Goal: Navigation & Orientation: Find specific page/section

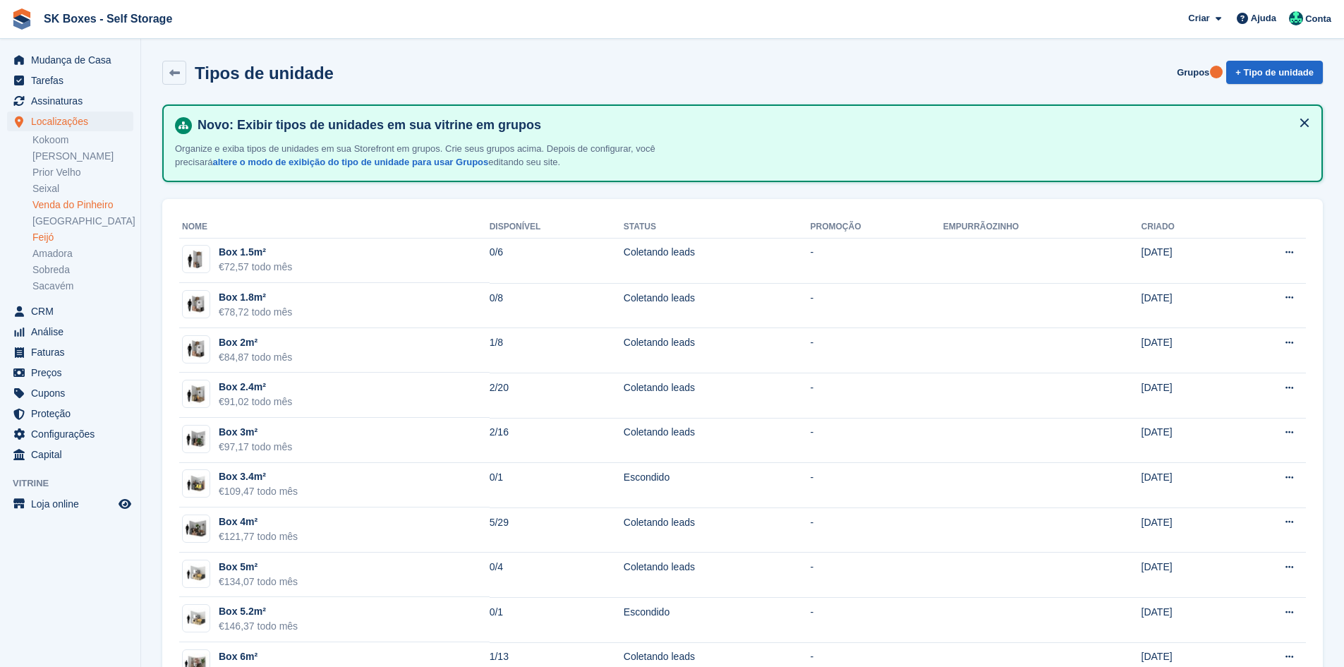
click at [106, 207] on link "Venda do Pinheiro" at bounding box center [82, 204] width 101 height 13
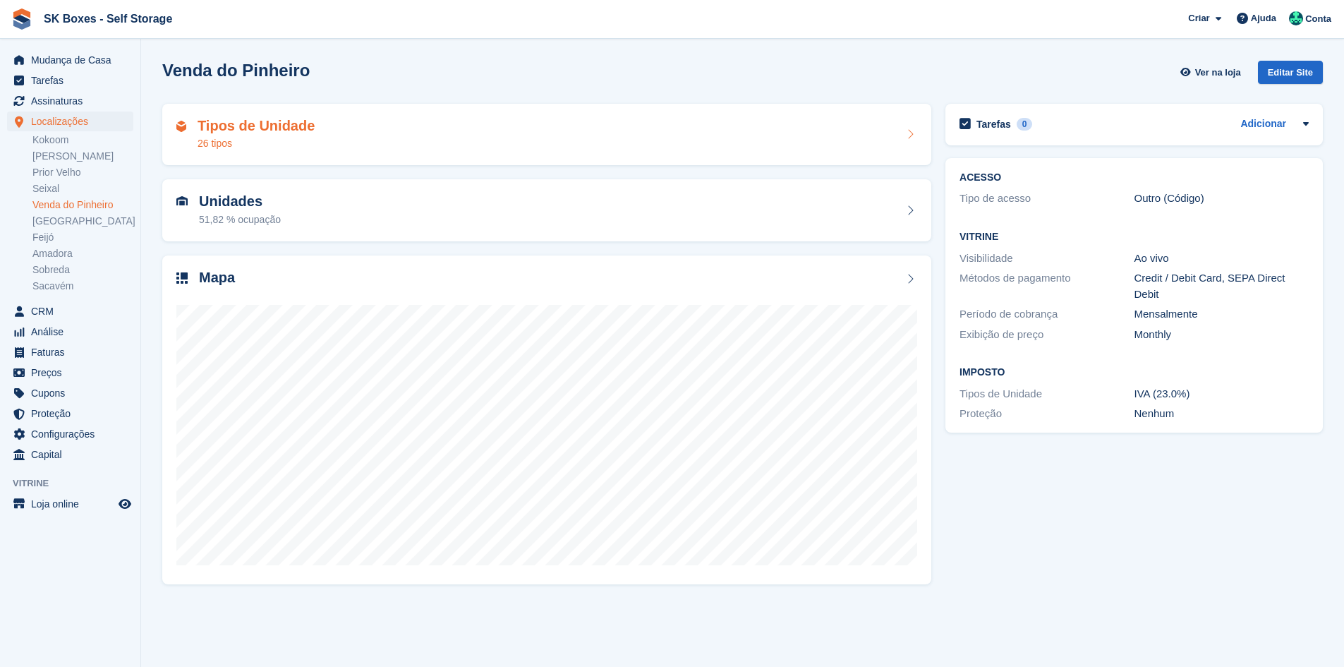
click at [279, 119] on h2 "Tipos de Unidade" at bounding box center [256, 126] width 117 height 16
